Goal: Transaction & Acquisition: Obtain resource

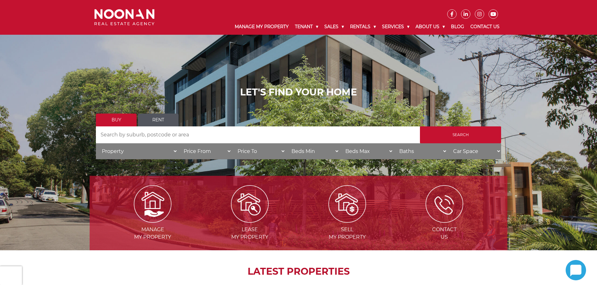
click at [152, 118] on link "Rent" at bounding box center [158, 120] width 41 height 13
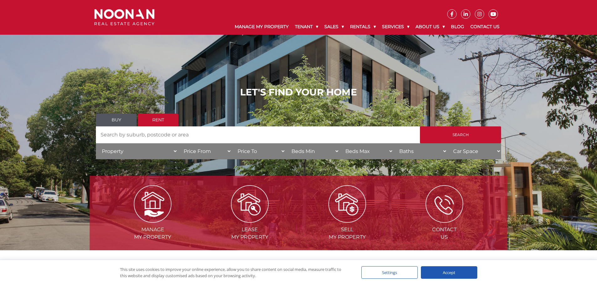
click at [161, 137] on input "Search by Address" at bounding box center [258, 135] width 324 height 17
type input "bexley"
click at [420, 127] on input "Search" at bounding box center [460, 135] width 81 height 17
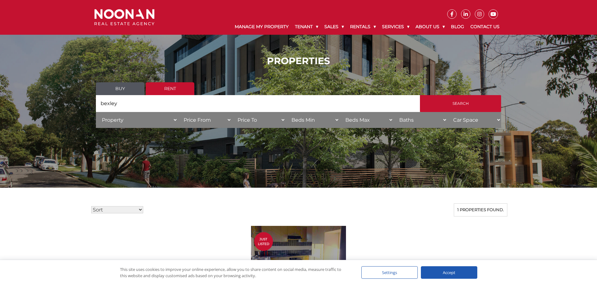
click at [455, 271] on div "Accept" at bounding box center [449, 273] width 56 height 13
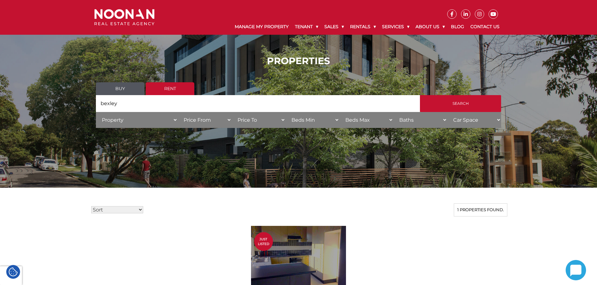
click at [155, 110] on input "bexley" at bounding box center [258, 103] width 324 height 17
click at [142, 103] on input "bexley" at bounding box center [258, 103] width 324 height 17
click at [172, 120] on select "Property House Unit Apartment Other Villa Duplex Semi-detached Townhouse Terrac…" at bounding box center [137, 120] width 82 height 16
select select "Apartment"
click at [96, 112] on select "Property House Unit Apartment Other Villa Duplex Semi-detached Townhouse Terrac…" at bounding box center [137, 120] width 82 height 16
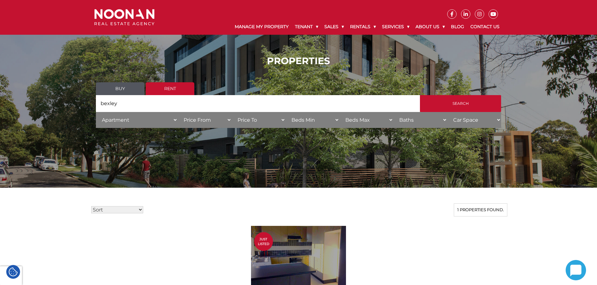
click at [229, 115] on select "Price From $50 $100 $150 $200 $250 $300 $350 $400 $450 $500 $550 $600 $650 $700…" at bounding box center [205, 120] width 54 height 16
click at [247, 118] on select "Price To $50 $100 $150 $200 $250 $300 $350 $400 $450 $500 $550 $600 $650 $700 $…" at bounding box center [259, 120] width 54 height 16
select select "550"
click at [232, 112] on select "Price To $50 $100 $150 $200 $250 $300 $350 $400 $450 $500 $550 $600 $650 $700 $…" at bounding box center [259, 120] width 54 height 16
click at [330, 123] on select "Beds Min 1 + 2 + 3 + 4 + 5 + 6 + 7 + 8 + 9 + 10 +" at bounding box center [312, 120] width 54 height 16
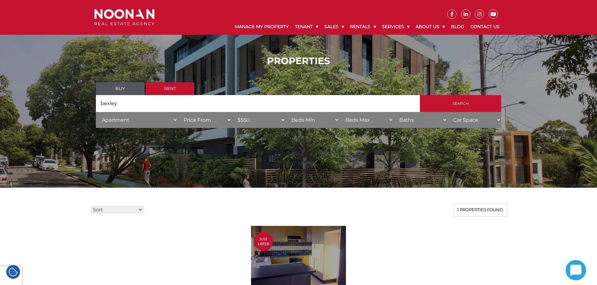
select select "1"
click at [285, 112] on select "Beds Min 1 + 2 + 3 + 4 + 5 + 6 + 7 + 8 + 9 + 10 +" at bounding box center [312, 120] width 54 height 16
click at [173, 102] on input "bexley" at bounding box center [258, 103] width 324 height 17
click at [420, 95] on input "Search" at bounding box center [460, 103] width 81 height 17
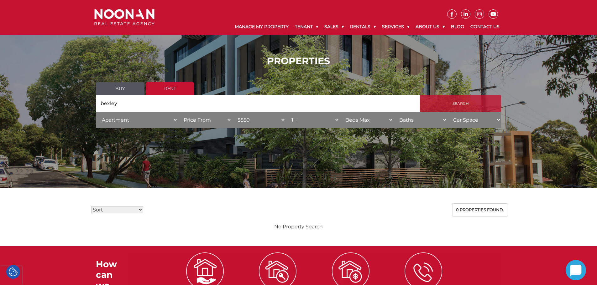
click at [481, 102] on input "Search" at bounding box center [460, 103] width 81 height 17
click at [130, 93] on link "Buy" at bounding box center [120, 88] width 49 height 13
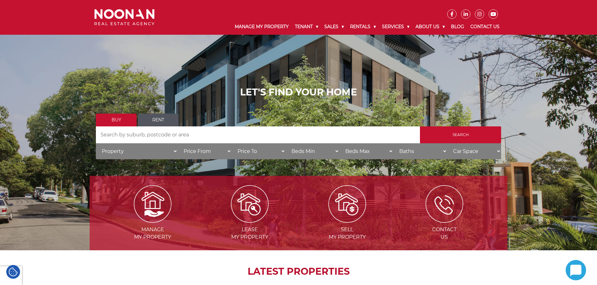
click at [160, 118] on link "Rent" at bounding box center [158, 120] width 41 height 13
click at [171, 135] on input "Search by Address" at bounding box center [258, 135] width 324 height 17
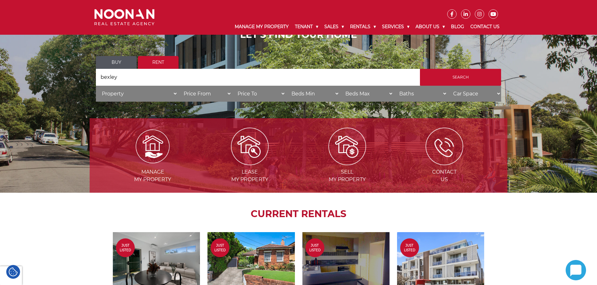
scroll to position [63, 0]
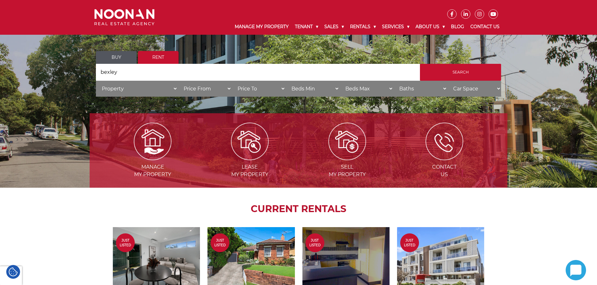
type input "bexley"
click at [161, 91] on select "Property House Unit Apartment Other Villa Duplex Semi-detached Townhouse Terrac…" at bounding box center [137, 89] width 82 height 16
click at [129, 75] on input "bexley" at bounding box center [258, 72] width 324 height 17
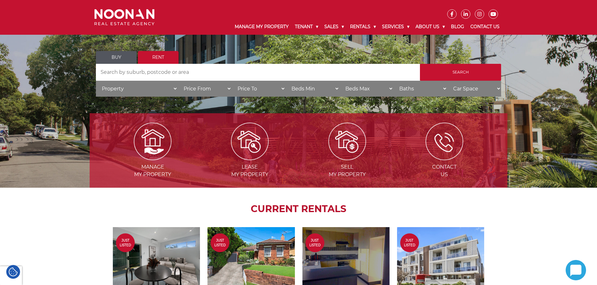
click at [176, 85] on select "Property House Unit Apartment Other Villa Duplex Semi-detached Townhouse Terrac…" at bounding box center [137, 89] width 82 height 16
select select "Apartment"
click at [96, 81] on select "Property House Unit Apartment Other Villa Duplex Semi-detached Townhouse Terrac…" at bounding box center [137, 89] width 82 height 16
click at [249, 90] on select "Price To $50 $100 $150 $200 $250 $300 $350 $400 $450 $500 $550 $600 $650 $700 $…" at bounding box center [259, 89] width 54 height 16
select select "550"
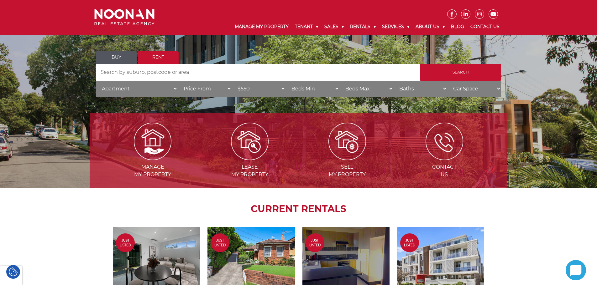
click at [232, 81] on select "Price To $50 $100 $150 $200 $250 $300 $350 $400 $450 $500 $550 $600 $650 $700 $…" at bounding box center [259, 89] width 54 height 16
click at [451, 74] on input "Search" at bounding box center [460, 72] width 81 height 17
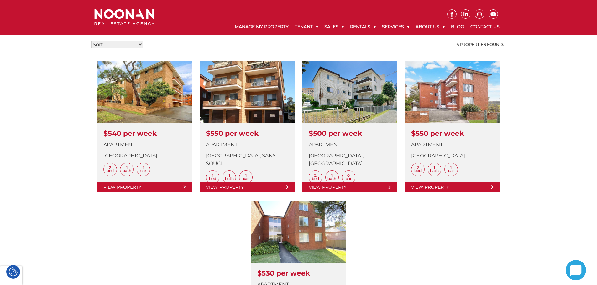
scroll to position [157, 0]
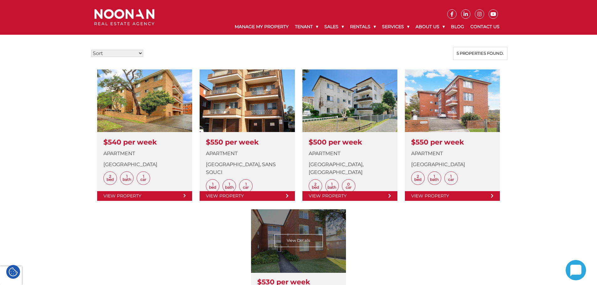
click at [328, 245] on link at bounding box center [298, 283] width 95 height 147
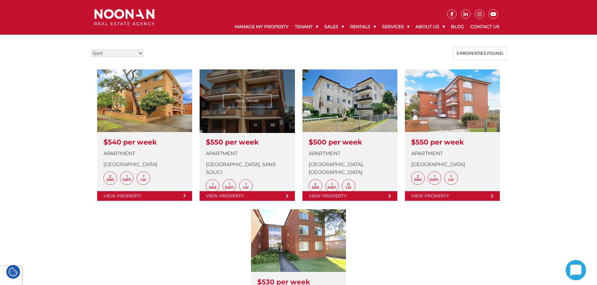
click at [254, 103] on link at bounding box center [247, 136] width 95 height 132
click at [243, 108] on link at bounding box center [247, 136] width 95 height 132
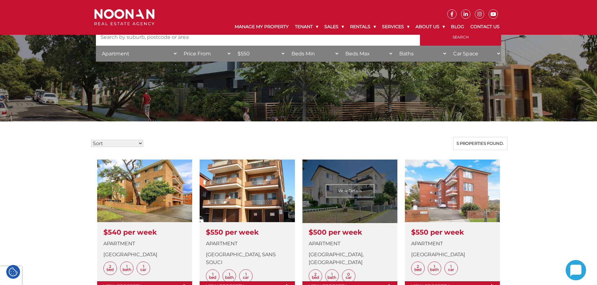
scroll to position [63, 0]
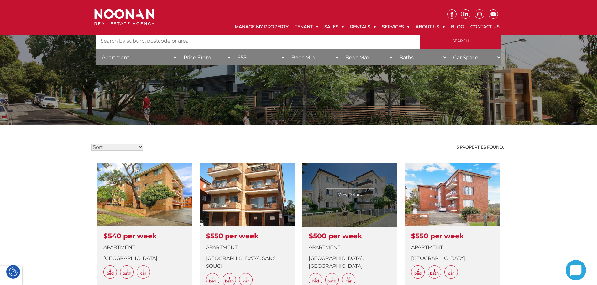
click at [364, 196] on link at bounding box center [349, 230] width 95 height 132
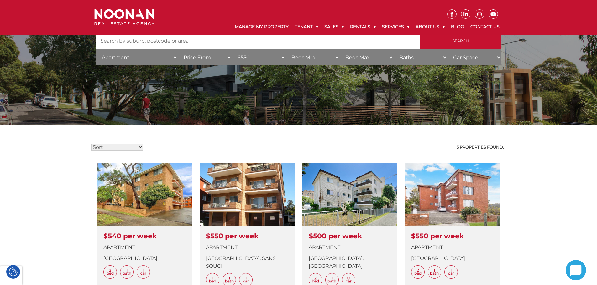
scroll to position [0, 0]
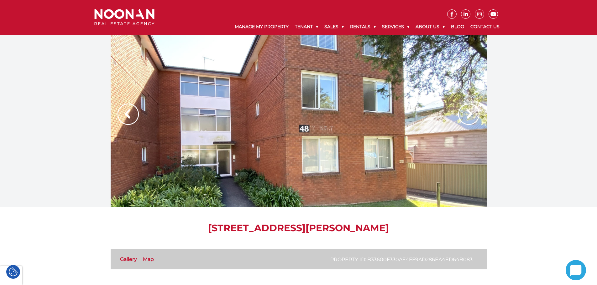
click at [468, 116] on img at bounding box center [468, 114] width 21 height 21
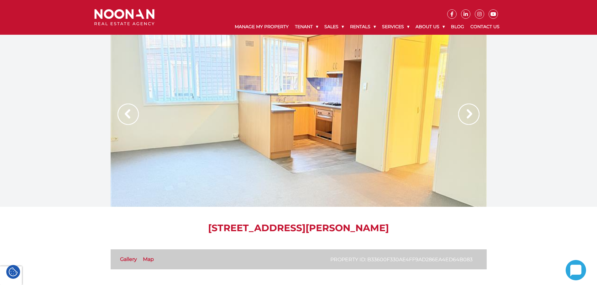
click at [468, 116] on img at bounding box center [468, 114] width 21 height 21
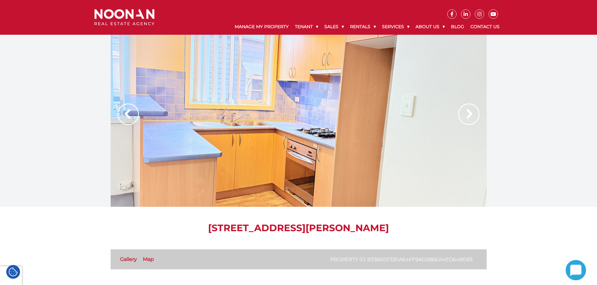
click at [468, 116] on img at bounding box center [468, 114] width 21 height 21
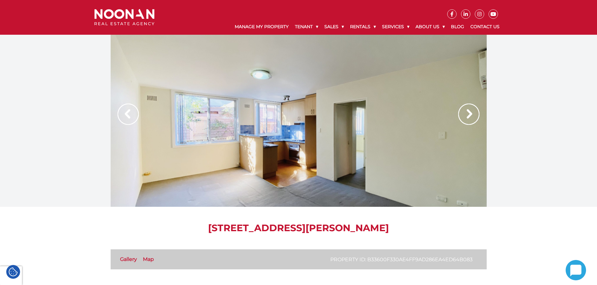
click at [468, 116] on img at bounding box center [468, 114] width 21 height 21
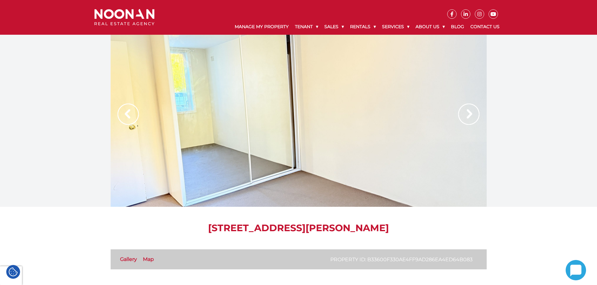
click at [122, 119] on img at bounding box center [128, 114] width 21 height 21
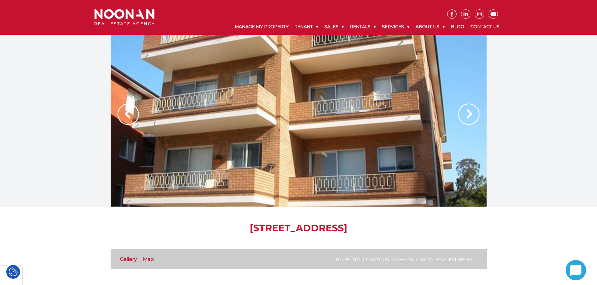
click at [468, 116] on img at bounding box center [468, 114] width 21 height 21
click at [467, 117] on img at bounding box center [468, 114] width 21 height 21
click at [469, 117] on img at bounding box center [468, 114] width 21 height 21
click at [133, 106] on img at bounding box center [128, 114] width 21 height 21
click at [222, 85] on div at bounding box center [299, 121] width 376 height 172
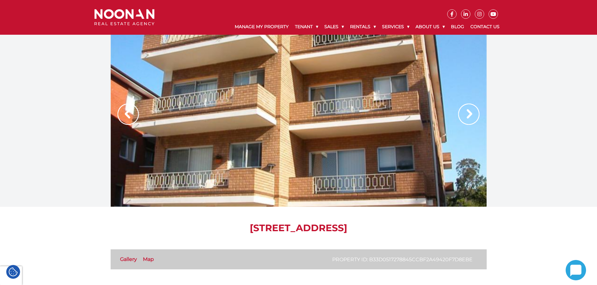
click at [472, 113] on img at bounding box center [468, 114] width 21 height 21
click at [474, 110] on img at bounding box center [468, 114] width 21 height 21
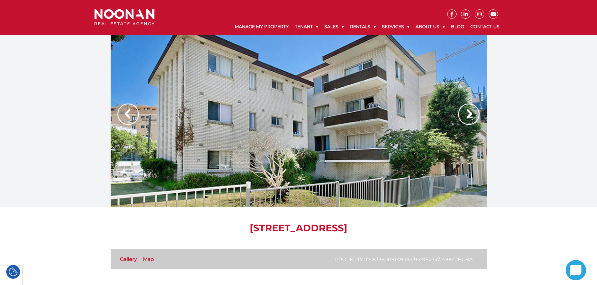
click at [471, 116] on img at bounding box center [468, 114] width 21 height 21
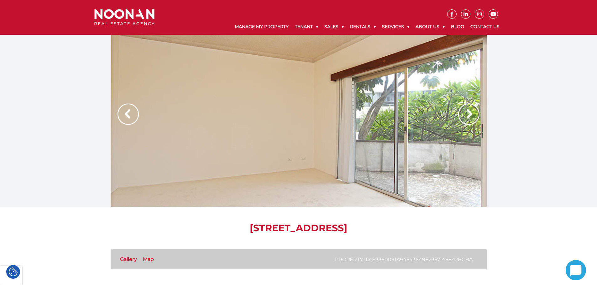
click at [471, 116] on img at bounding box center [468, 114] width 21 height 21
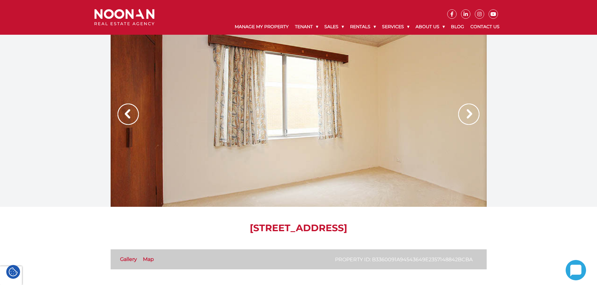
click at [471, 116] on img at bounding box center [468, 114] width 21 height 21
